Goal: Contribute content: Add original content to the website for others to see

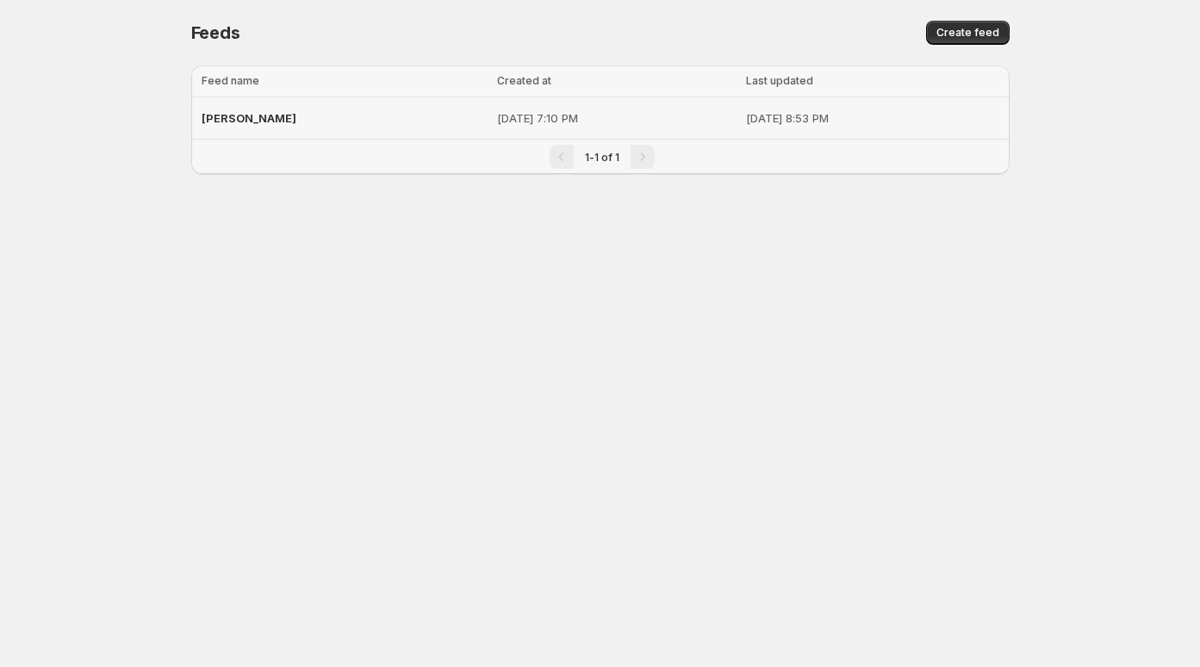
click at [283, 124] on div "[PERSON_NAME]" at bounding box center [344, 118] width 285 height 31
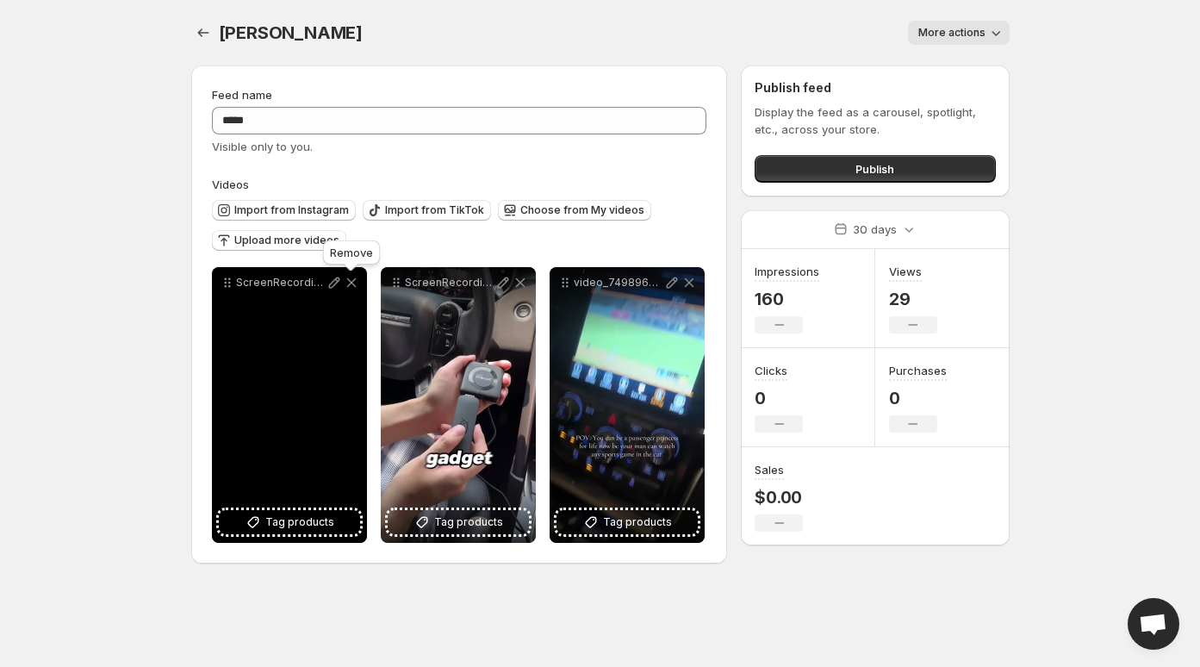
click at [353, 286] on icon at bounding box center [350, 282] width 9 height 9
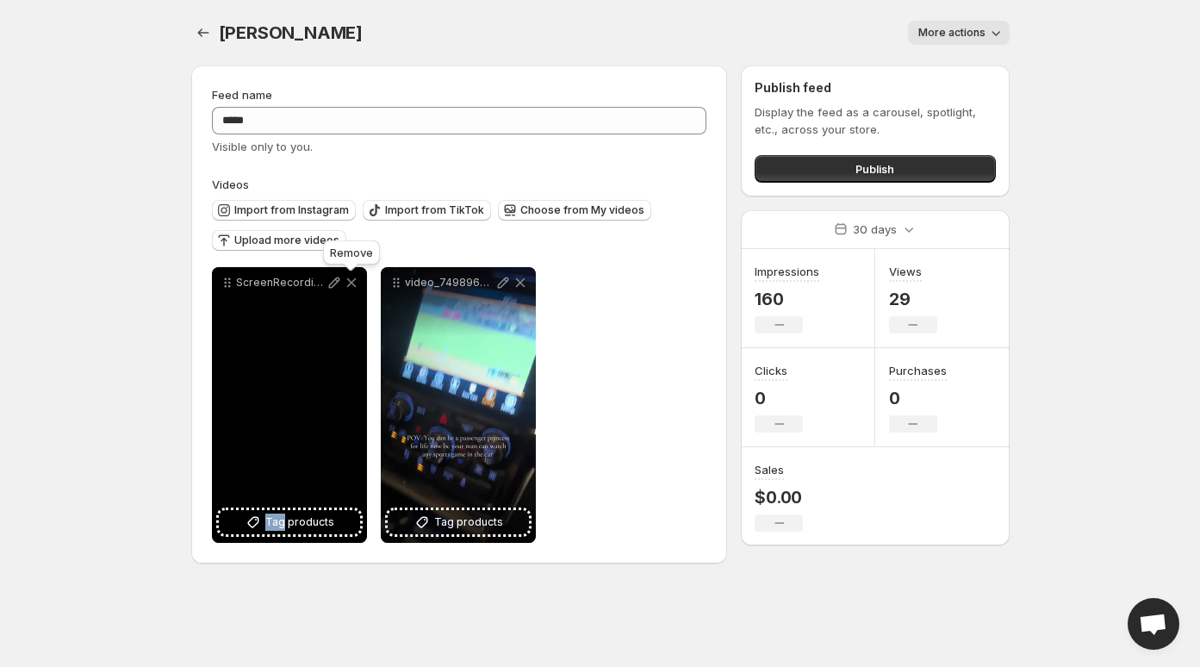
click at [353, 287] on icon at bounding box center [350, 282] width 9 height 9
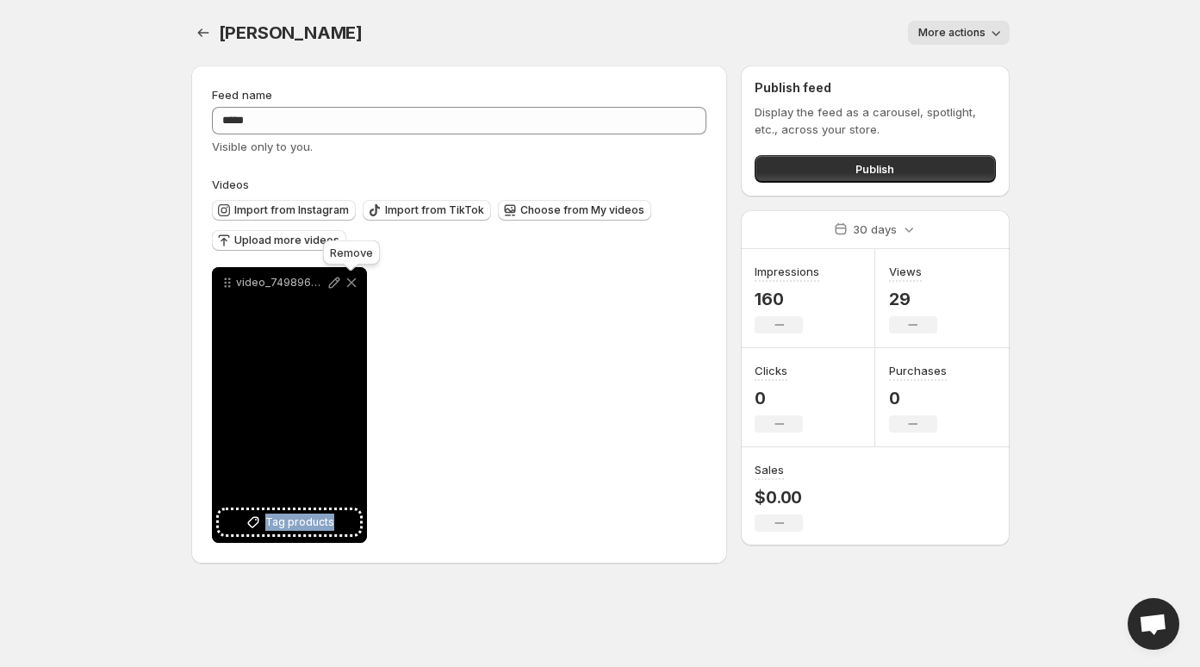
click at [353, 287] on icon at bounding box center [350, 282] width 9 height 9
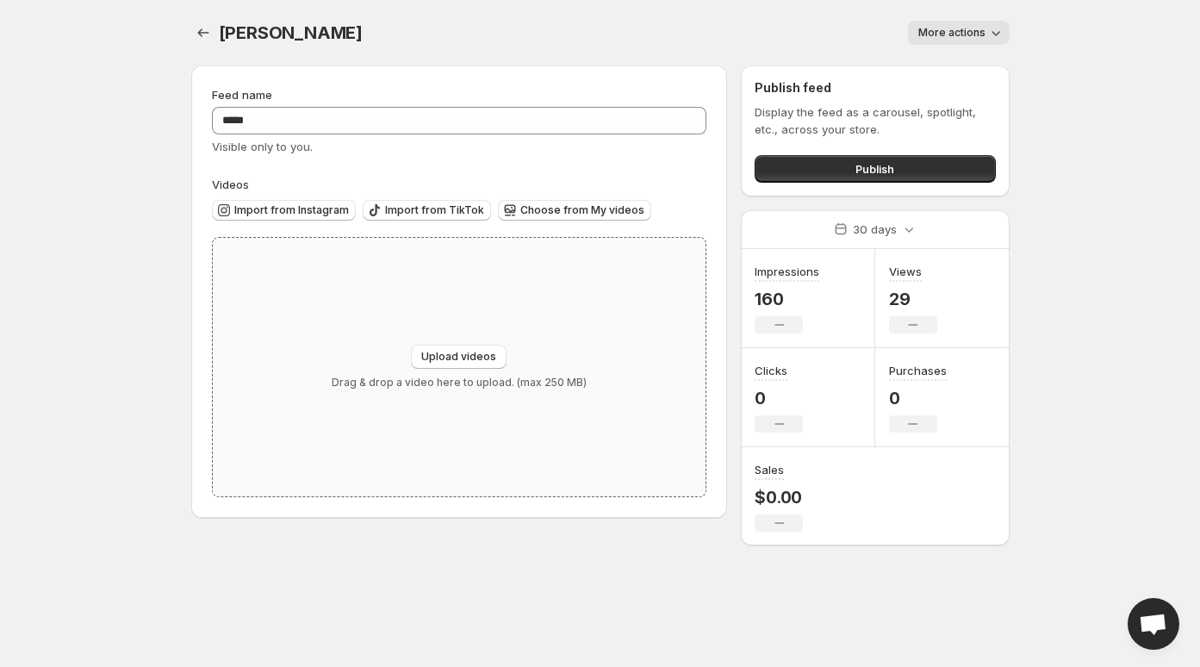
click at [438, 339] on div "Upload videos Drag & drop a video here to upload. (max 250 MB)" at bounding box center [460, 367] width 494 height 258
type input "**********"
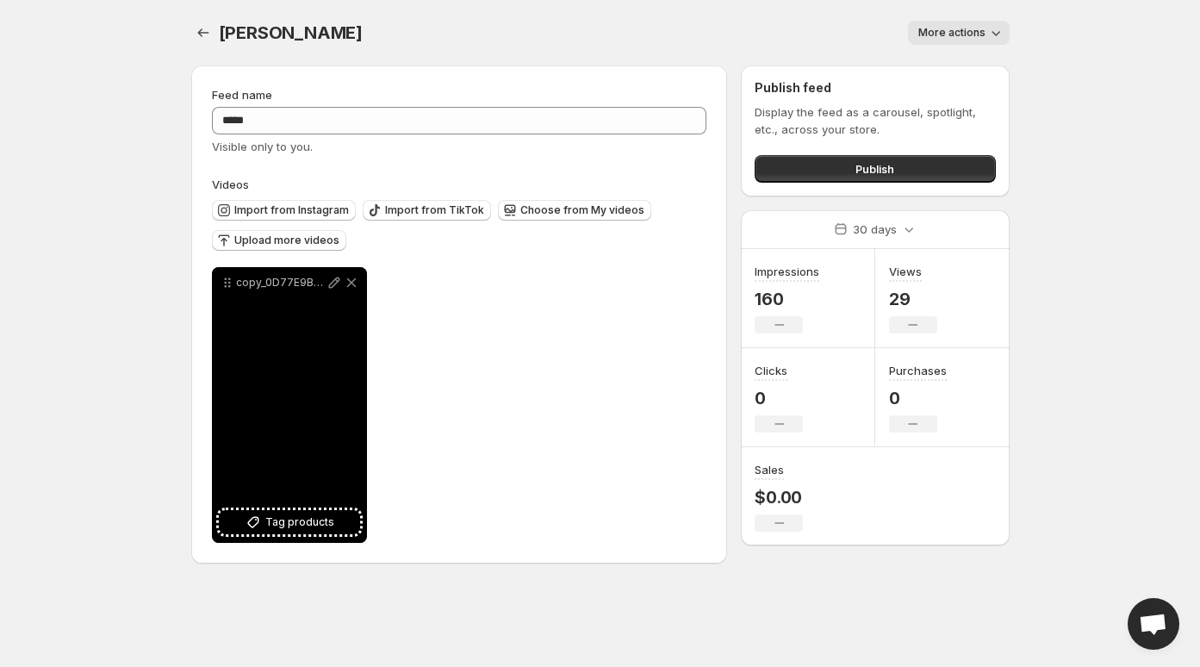
click at [325, 367] on div "copy_0D77E9B9-009F-432D-B3D0-C5D44BBCC9BE" at bounding box center [289, 405] width 155 height 276
click at [336, 289] on icon at bounding box center [334, 282] width 17 height 17
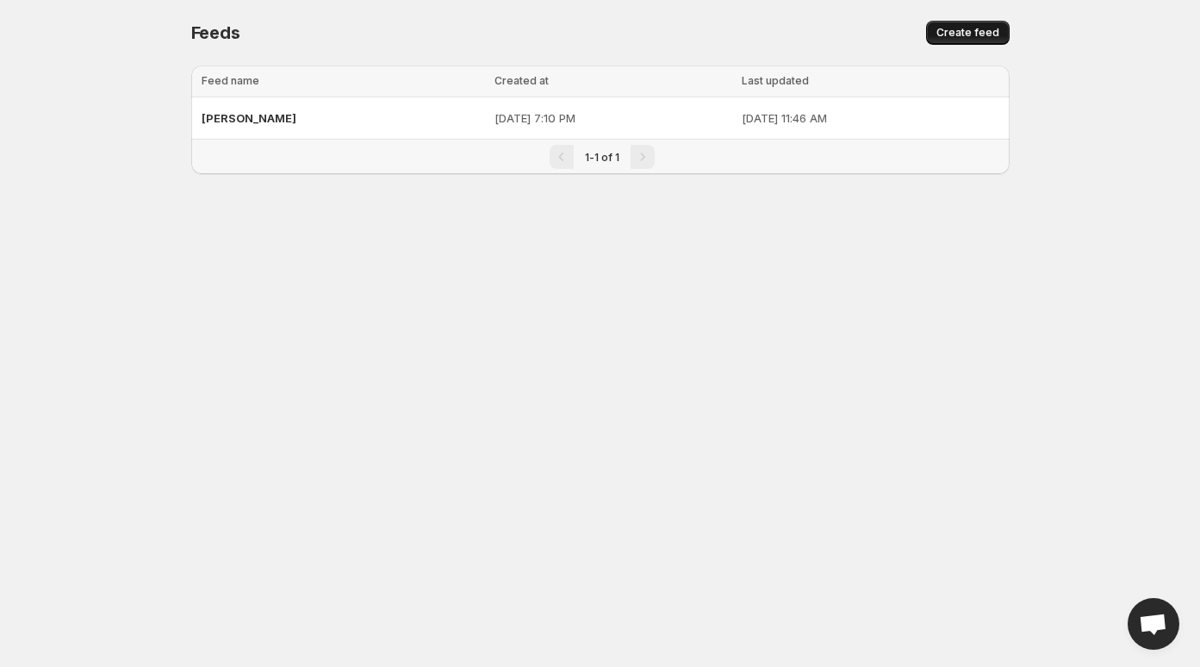
click at [949, 40] on button "Create feed" at bounding box center [968, 33] width 84 height 24
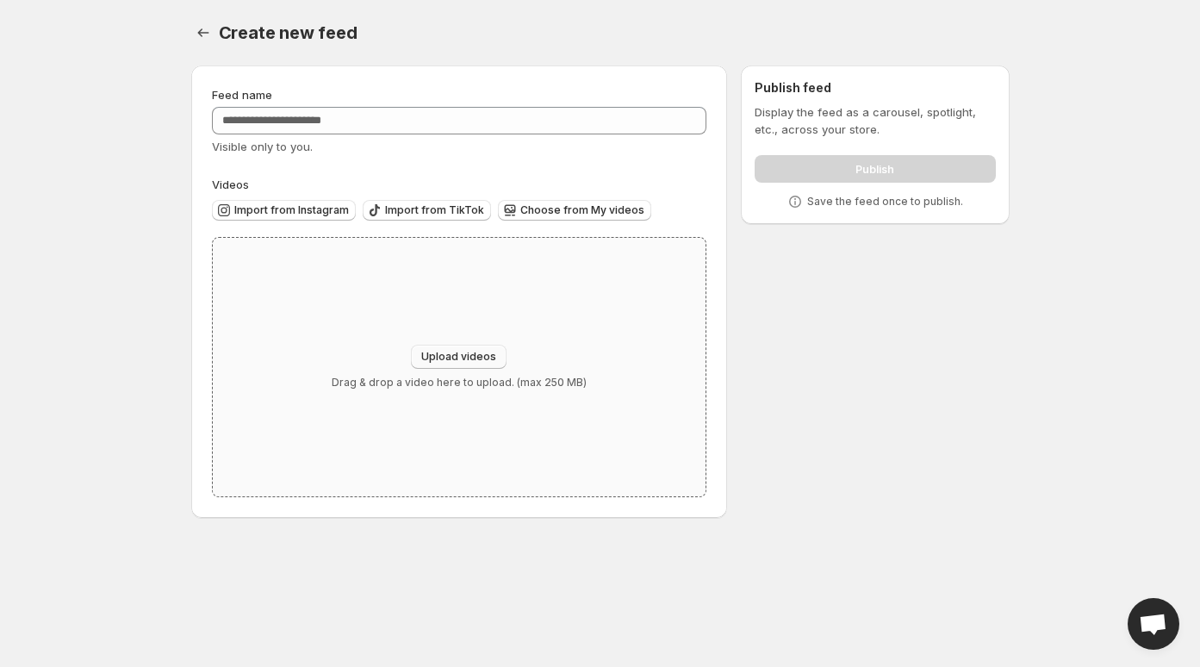
click at [470, 351] on span "Upload videos" at bounding box center [458, 357] width 75 height 14
type input "**********"
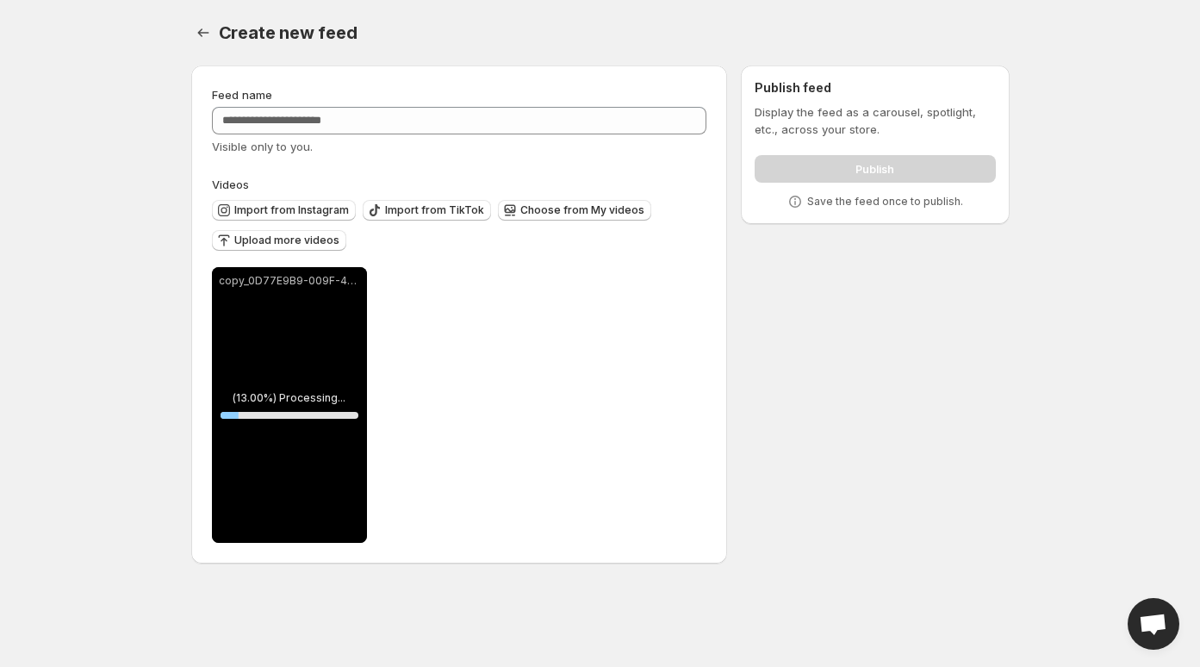
click at [236, 298] on div "copy_0D77E9B9-009F-432D-B3D0-C5D44BBCC9BE" at bounding box center [289, 405] width 155 height 276
drag, startPoint x: 236, startPoint y: 283, endPoint x: -121, endPoint y: 311, distance: 358.7
click at [0, 311] on html "**********" at bounding box center [600, 333] width 1200 height 667
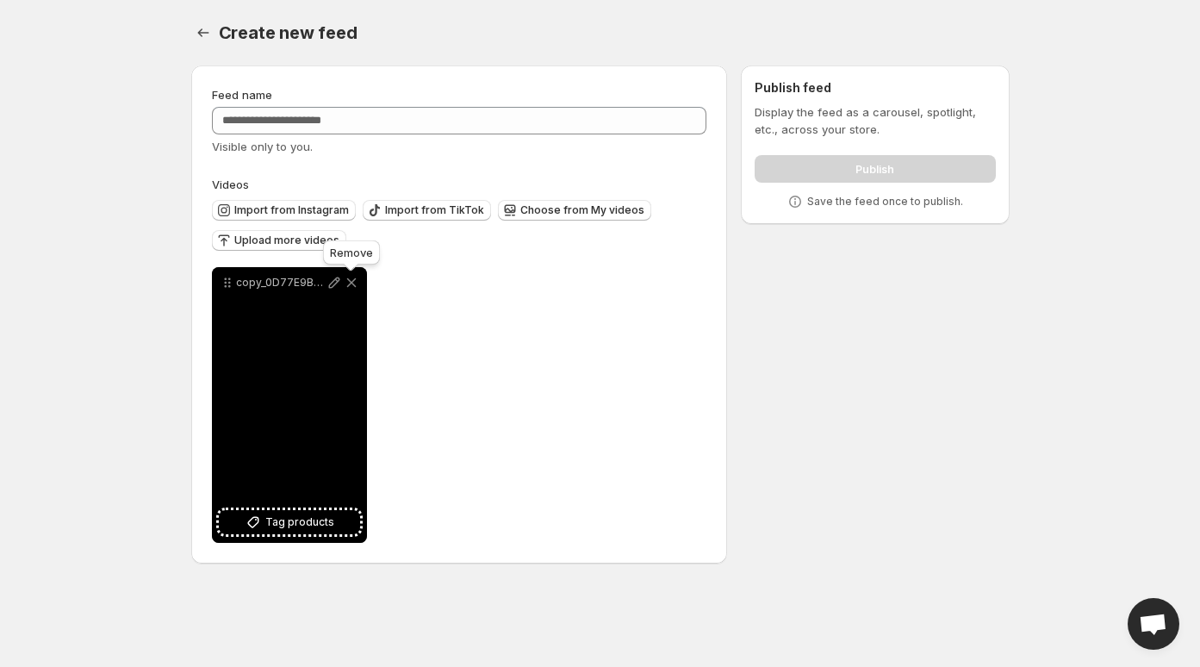
click at [352, 277] on icon at bounding box center [351, 282] width 17 height 17
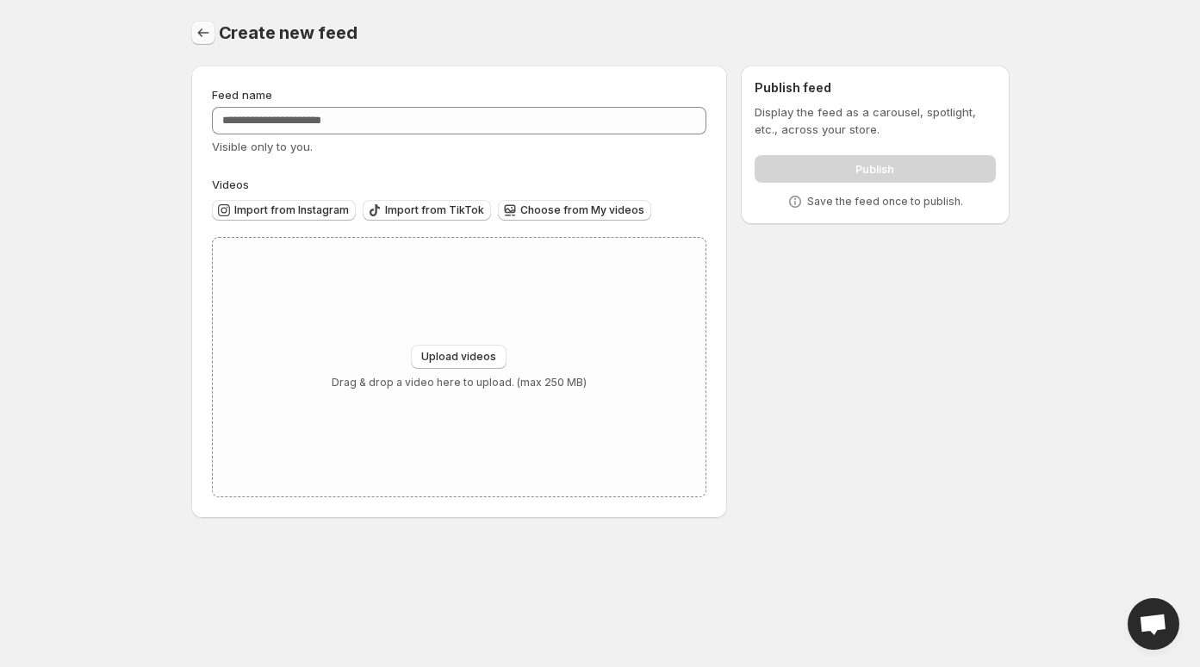
click at [205, 38] on icon "Settings" at bounding box center [203, 32] width 17 height 17
